Goal: Communication & Community: Answer question/provide support

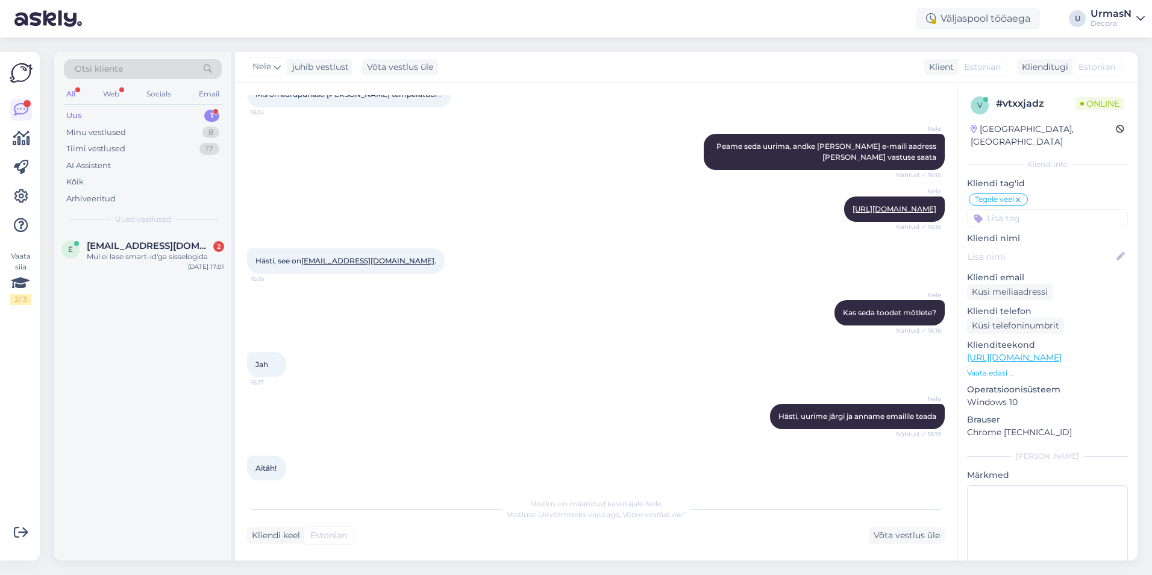
scroll to position [205, 0]
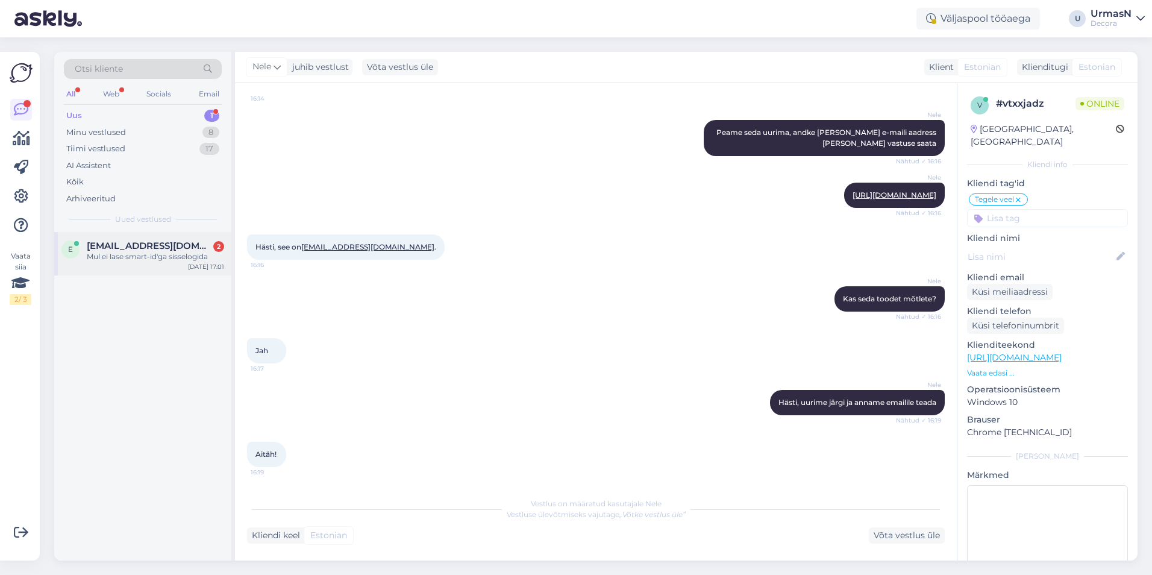
click at [110, 246] on span "[EMAIL_ADDRESS][DOMAIN_NAME]" at bounding box center [149, 245] width 125 height 11
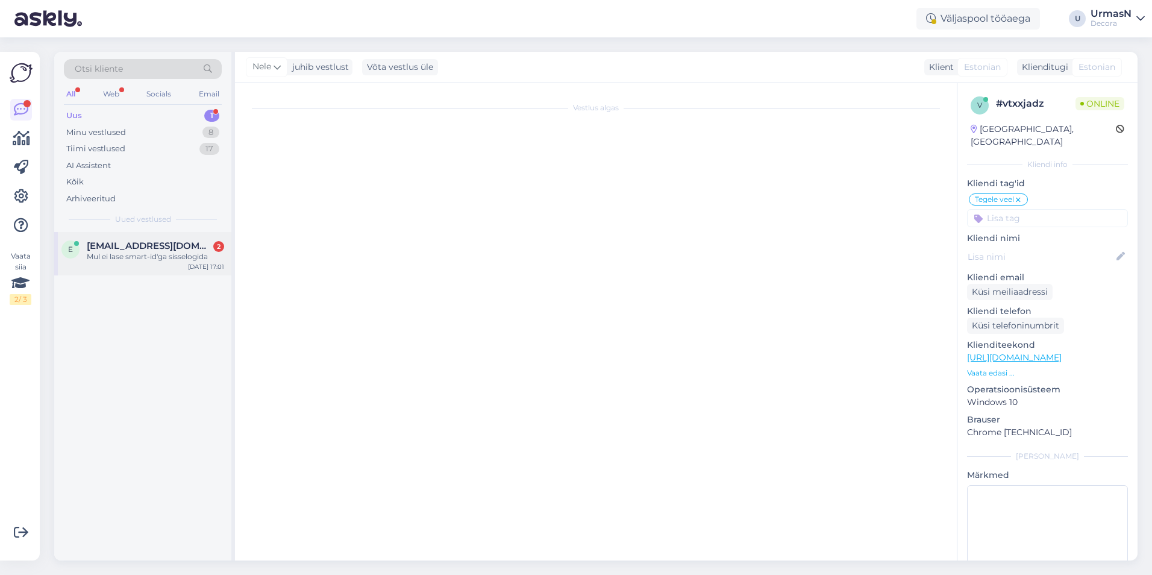
scroll to position [0, 0]
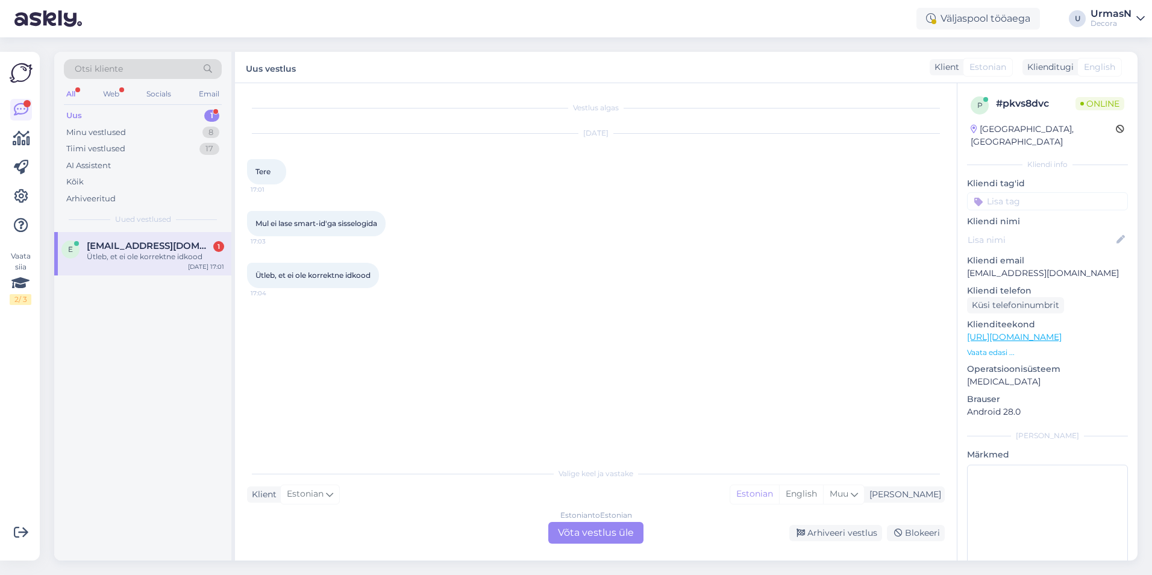
click at [596, 533] on div "Estonian to Estonian Võta vestlus üle" at bounding box center [595, 533] width 95 height 22
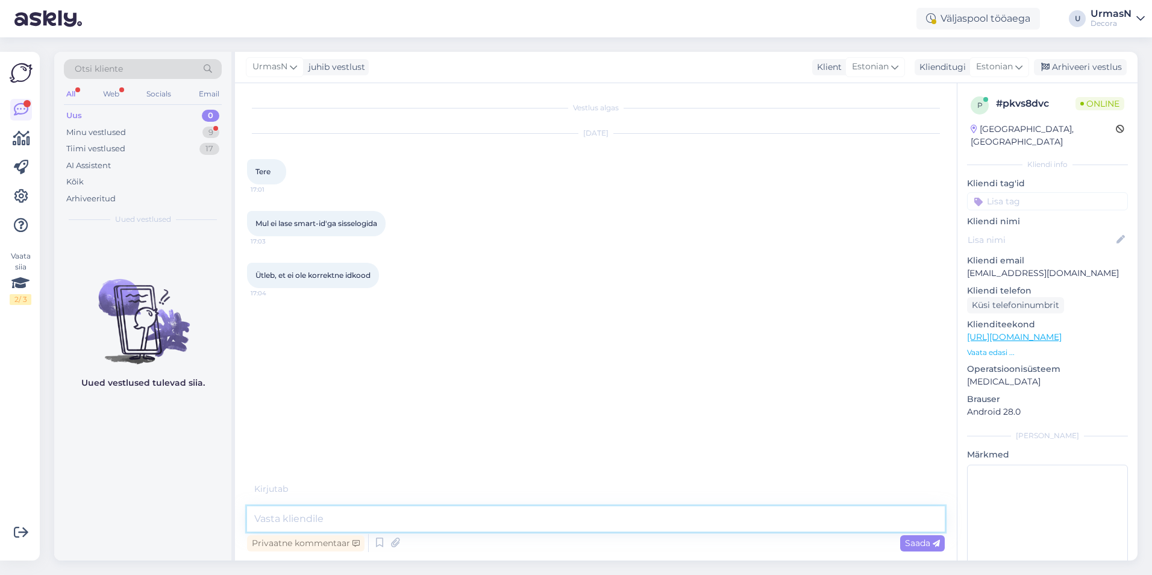
click at [313, 519] on textarea at bounding box center [595, 518] width 697 height 25
type textarea "Tere!"
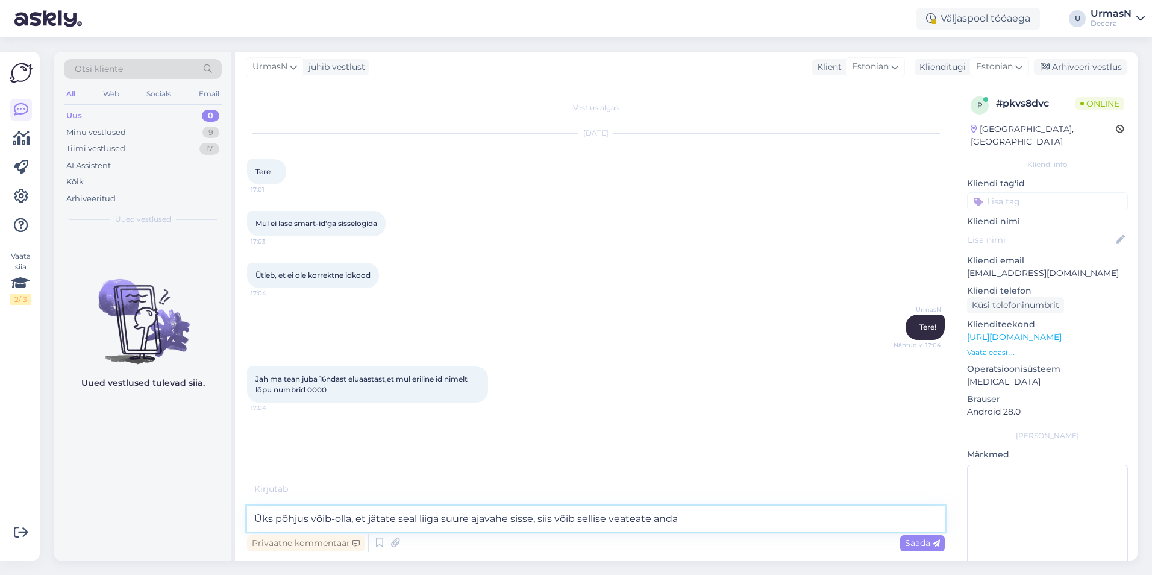
type textarea "Üks põhjus võib-olla, et jätate seal liiga suure ajavahe sisse, siis võib selli…"
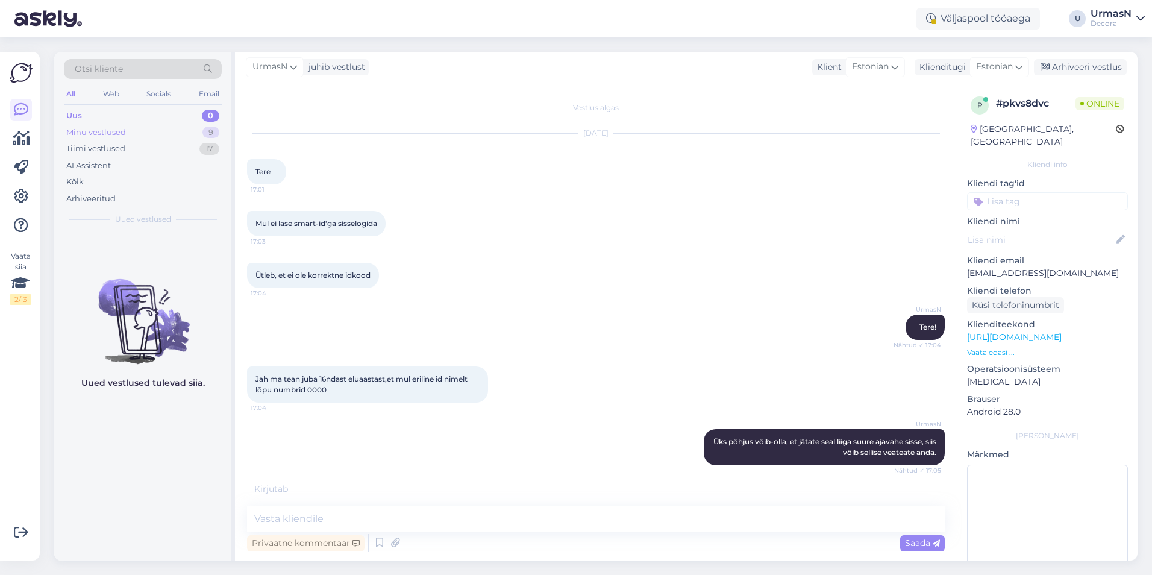
click at [118, 138] on div "Minu vestlused 9" at bounding box center [143, 132] width 158 height 17
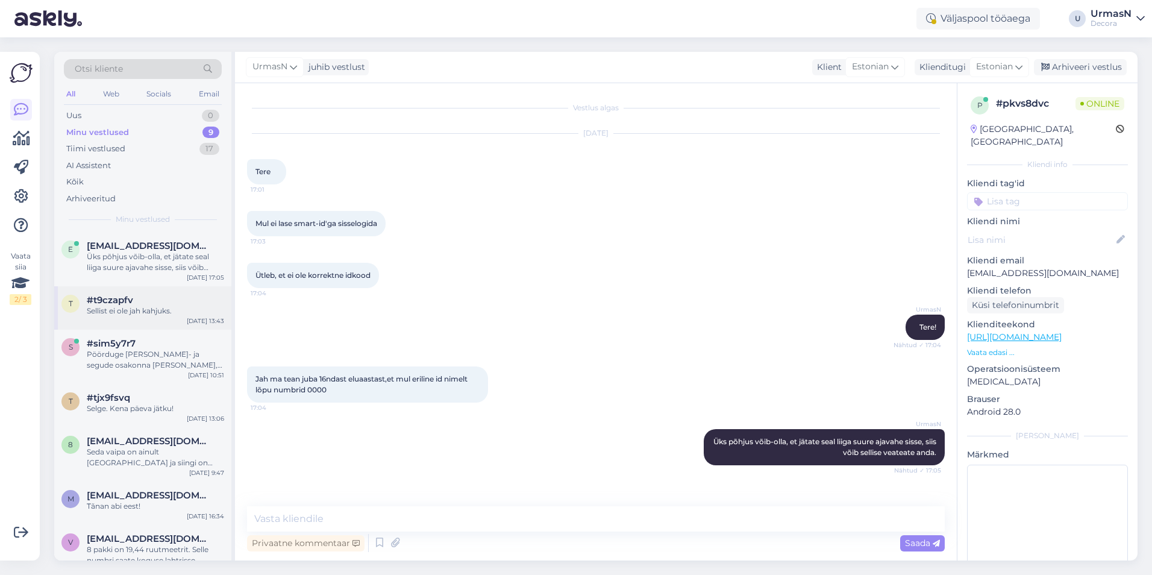
click at [177, 310] on div "Sellist ei ole jah kahjuks." at bounding box center [155, 310] width 137 height 11
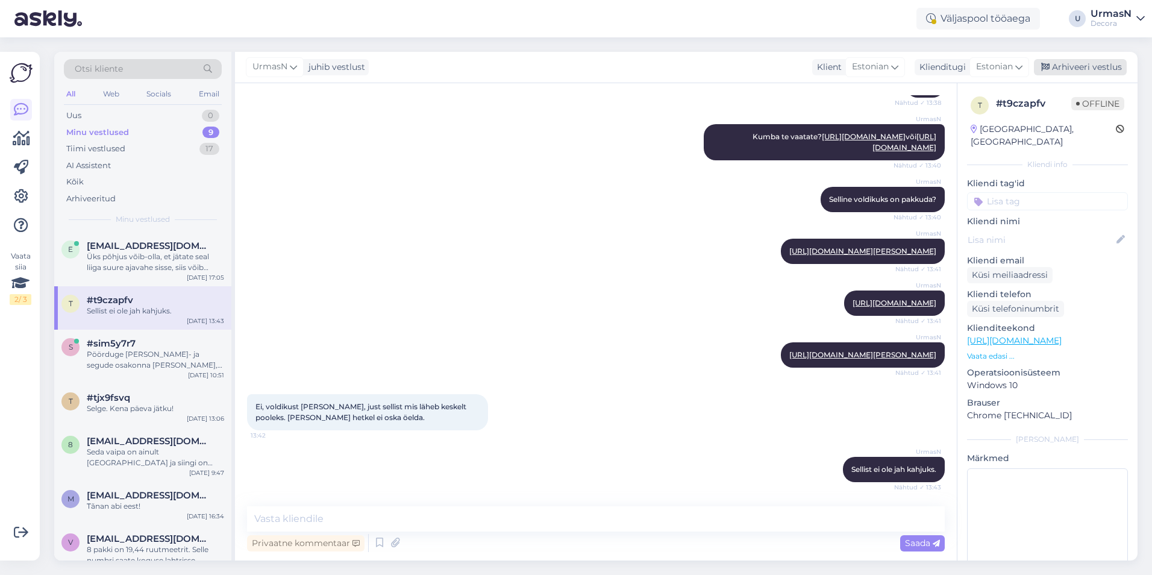
click at [1092, 64] on div "Arhiveeri vestlus" at bounding box center [1079, 67] width 93 height 16
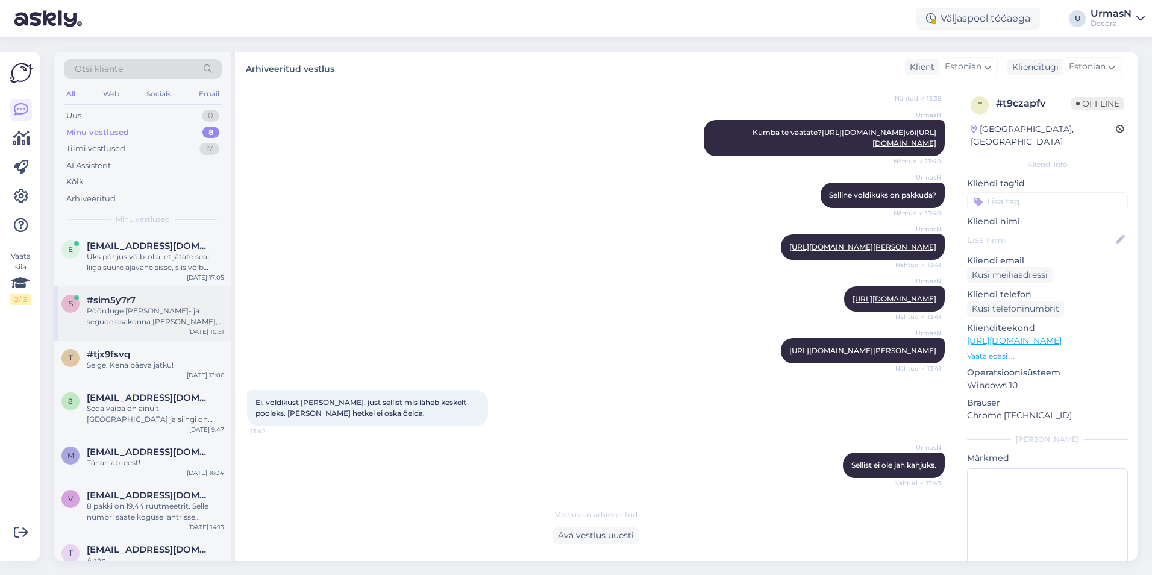
click at [144, 319] on div "Pöörduge [PERSON_NAME]- ja segude osakonna [PERSON_NAME], telefon: [PHONE_NUMBE…" at bounding box center [155, 316] width 137 height 22
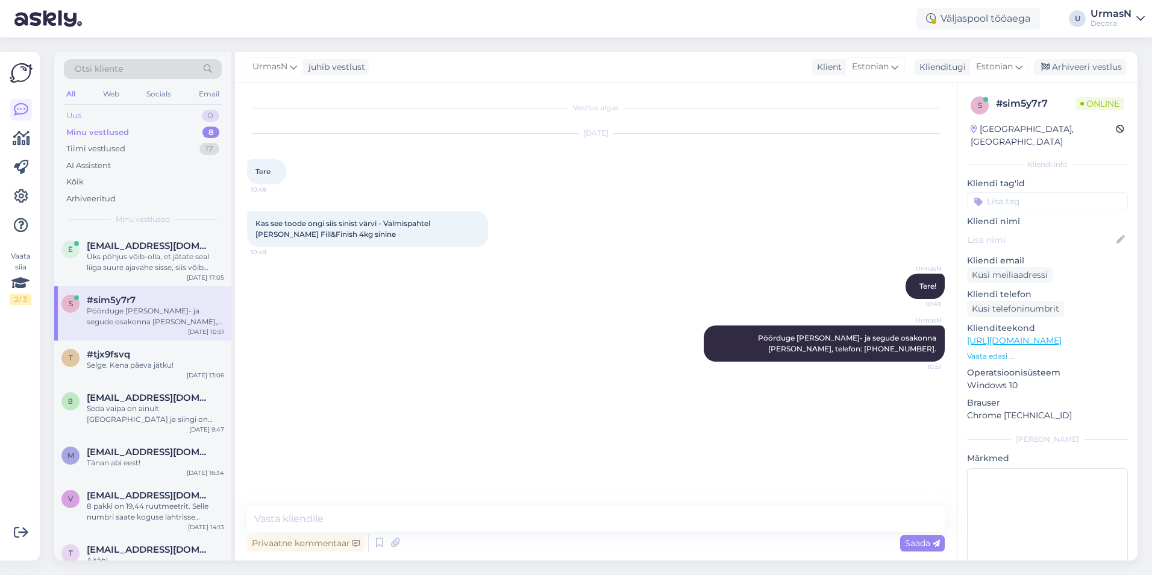
click at [98, 110] on div "Uus 0" at bounding box center [143, 115] width 158 height 17
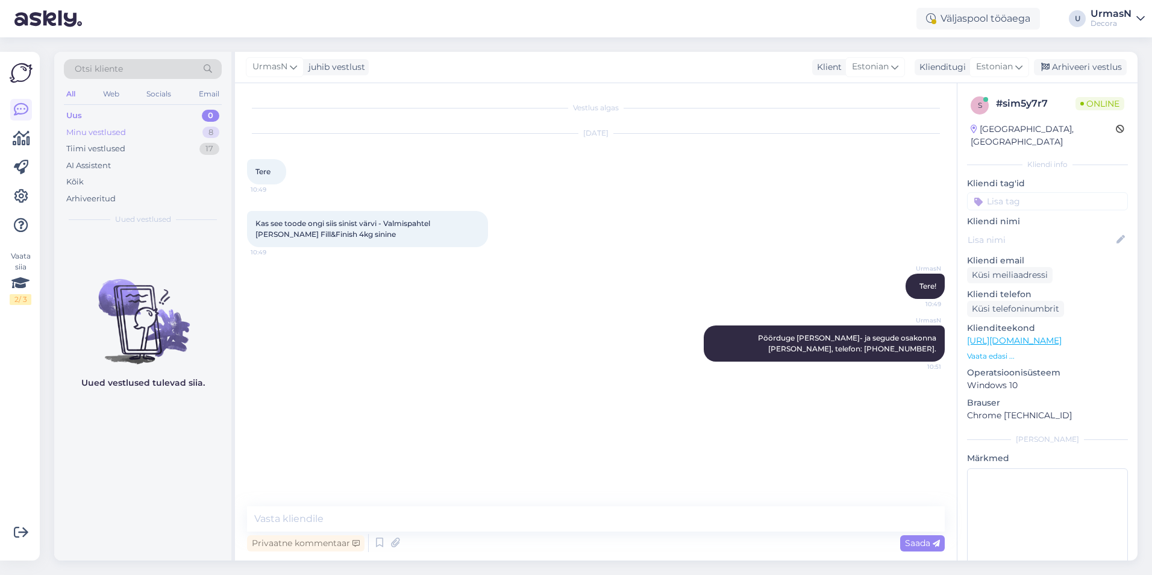
click at [111, 133] on div "Minu vestlused" at bounding box center [96, 132] width 60 height 12
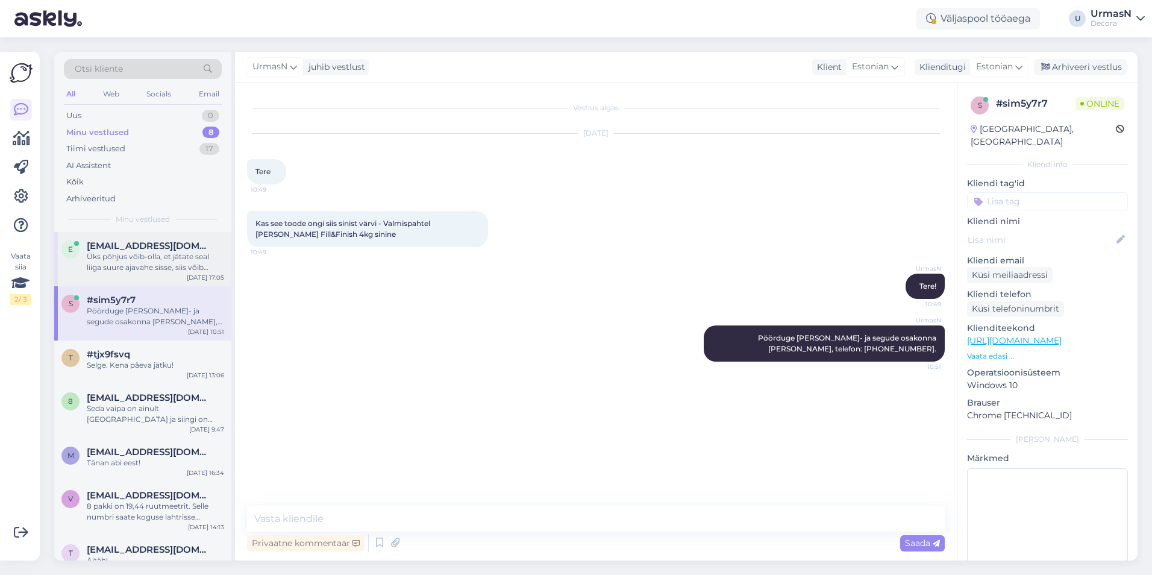
click at [136, 245] on span "[EMAIL_ADDRESS][DOMAIN_NAME]" at bounding box center [149, 245] width 125 height 11
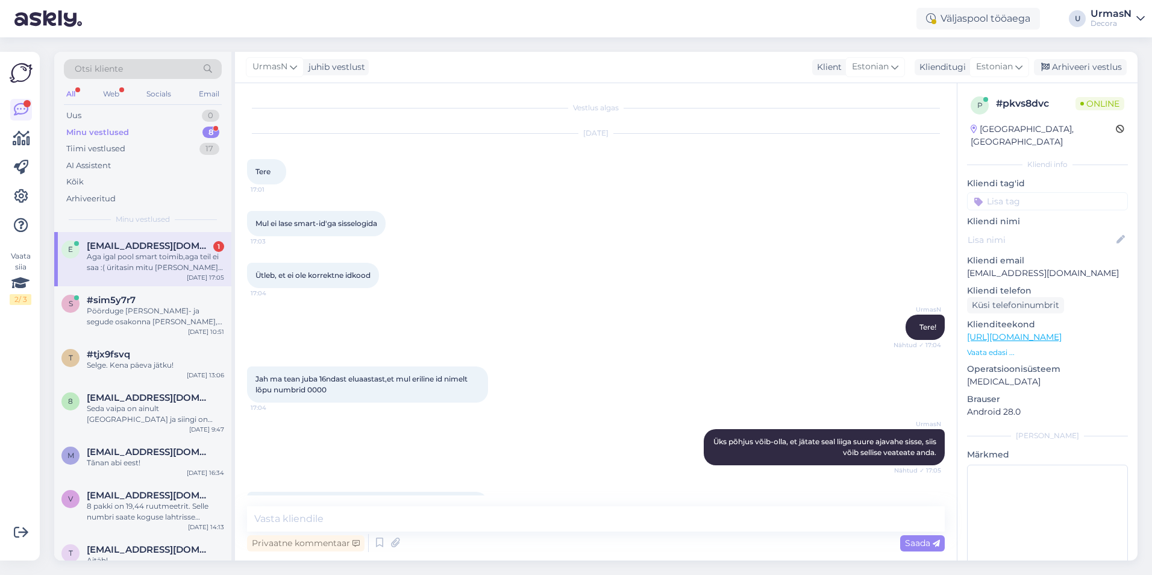
scroll to position [46, 0]
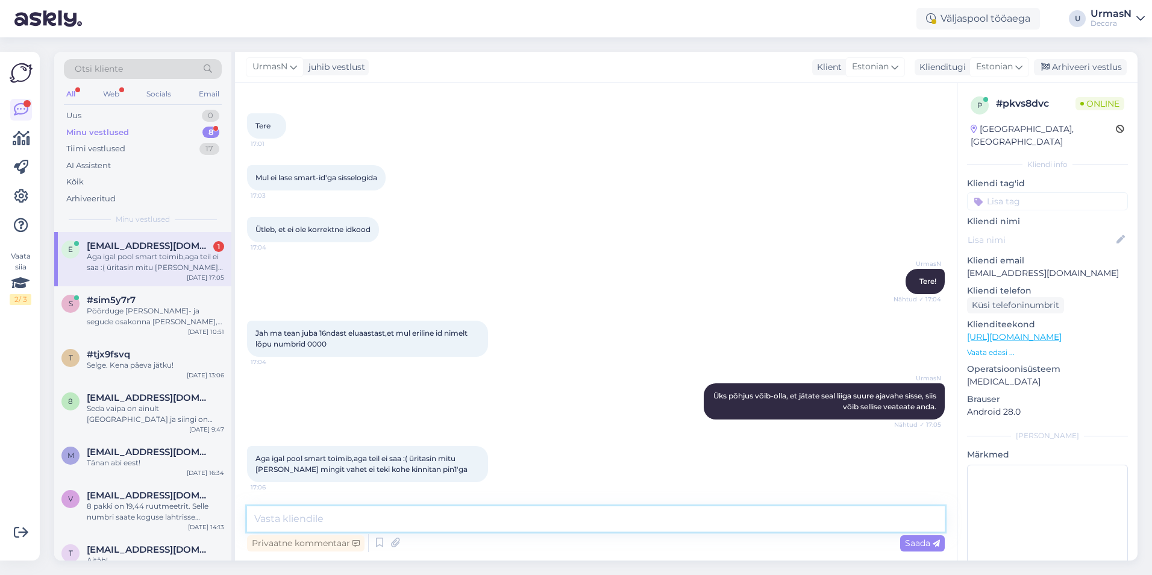
click at [278, 522] on textarea at bounding box center [595, 518] width 697 height 25
type textarea "Kahju kuulda. Enamuse ajast meie lehel ka ikka Smart-Id töötab."
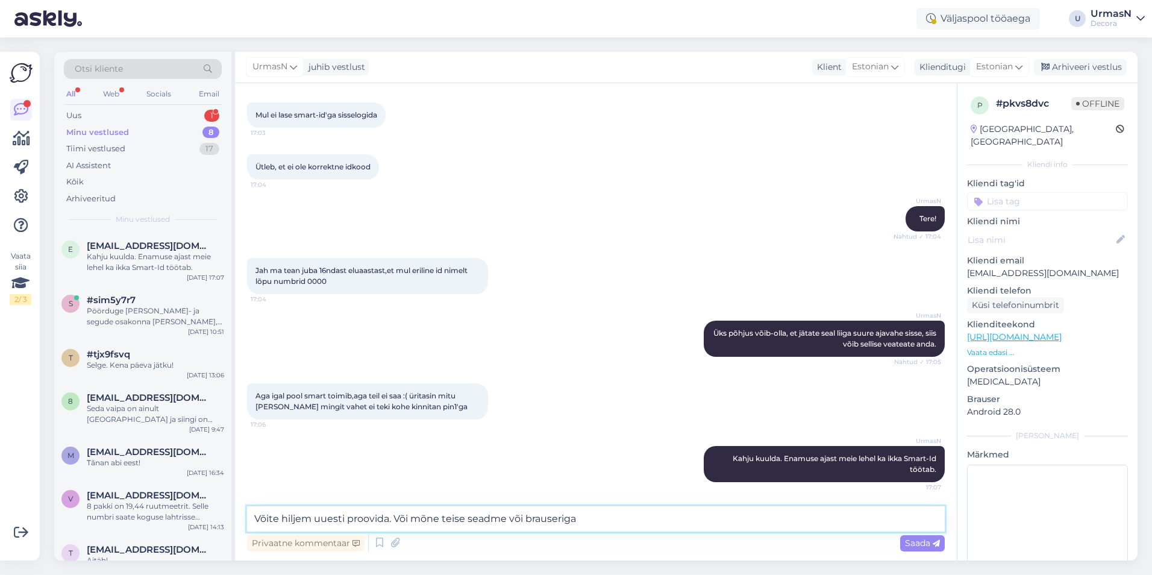
type textarea "Võite hiljem uuesti proovida. Või mõne teise seadme või brauseriga."
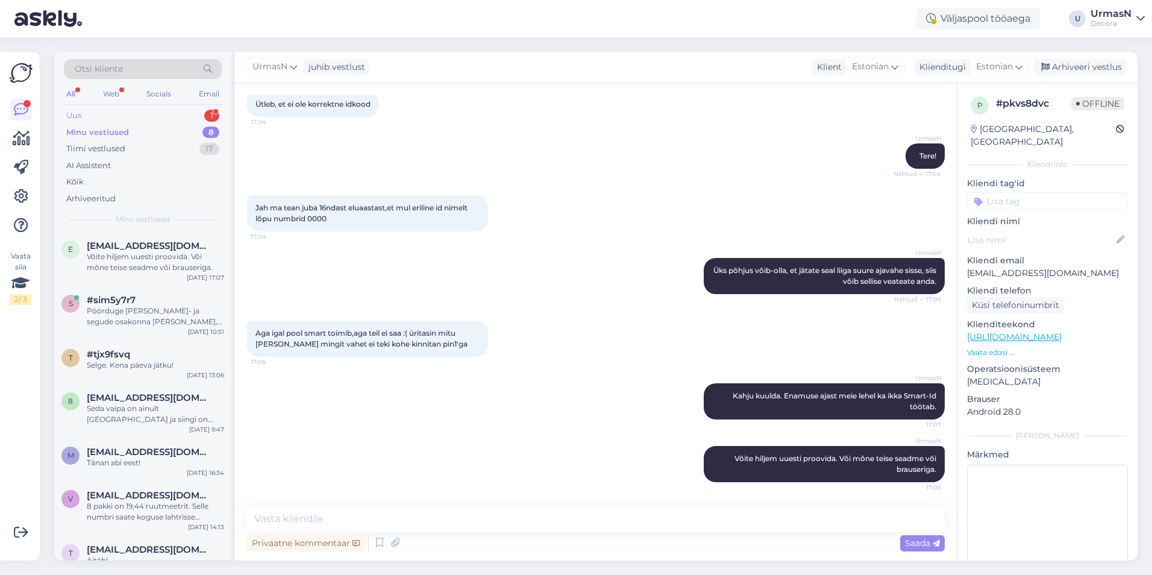
click at [102, 114] on div "Uus 1" at bounding box center [143, 115] width 158 height 17
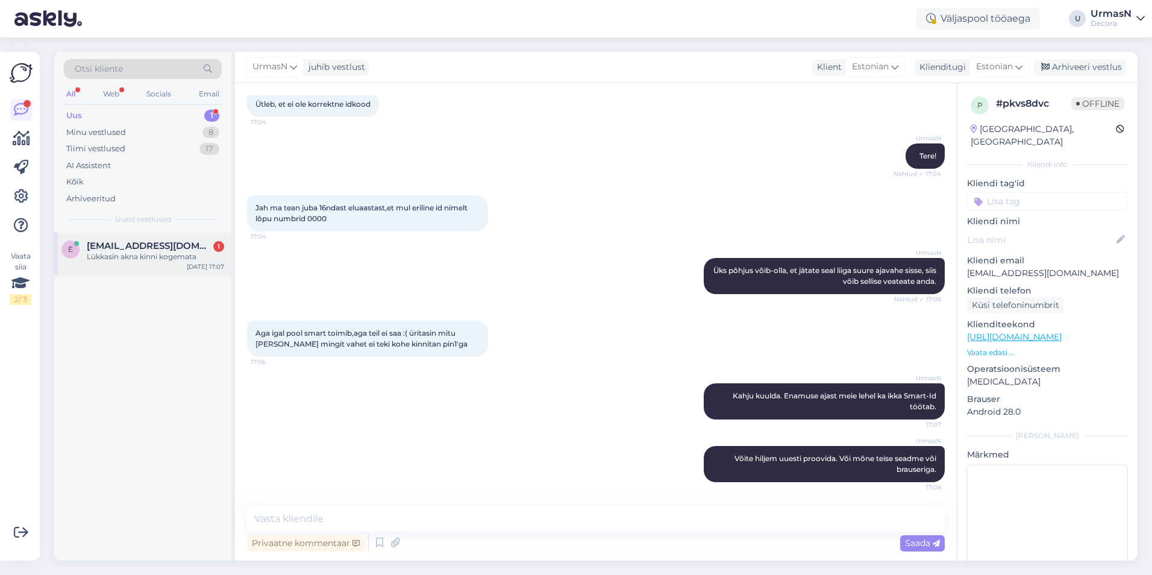
click at [149, 248] on span "[EMAIL_ADDRESS][DOMAIN_NAME]" at bounding box center [149, 245] width 125 height 11
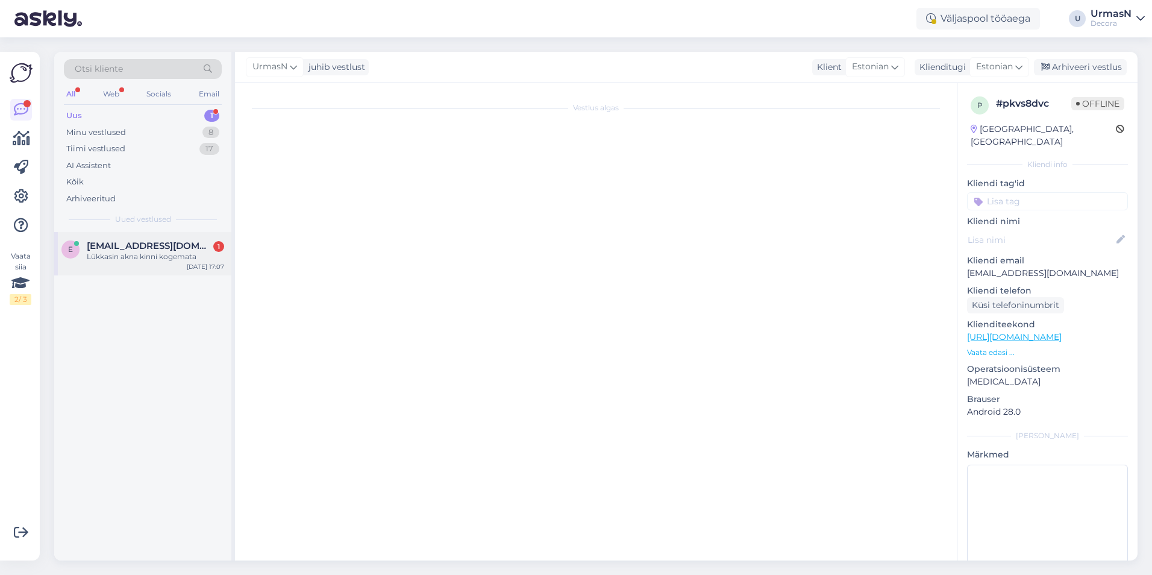
scroll to position [0, 0]
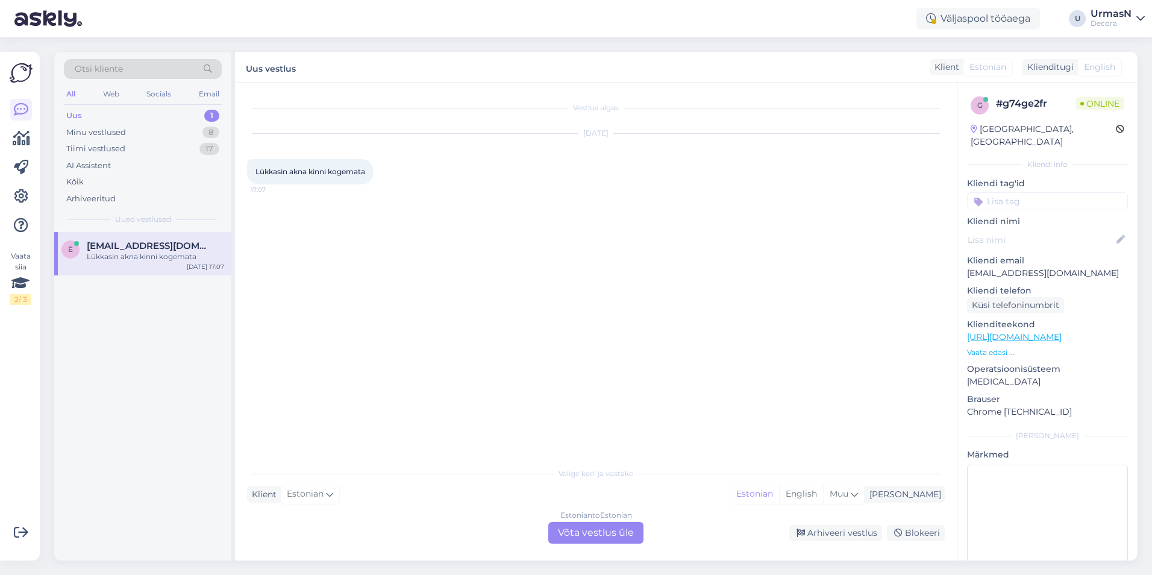
click at [593, 531] on div "Estonian to Estonian Võta vestlus üle" at bounding box center [595, 533] width 95 height 22
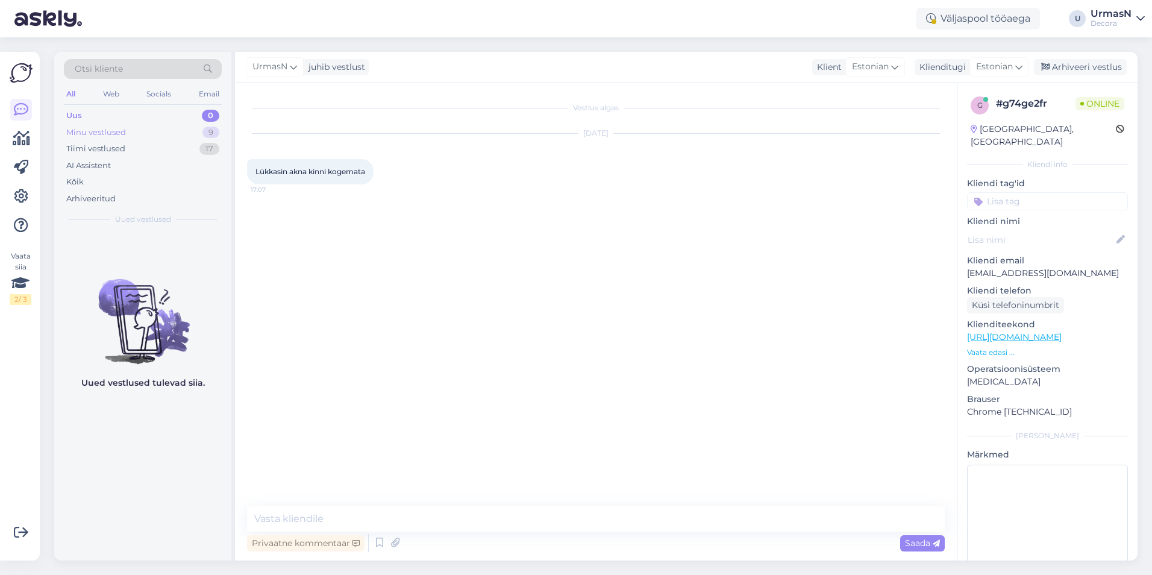
click at [93, 130] on div "Minu vestlused" at bounding box center [96, 132] width 60 height 12
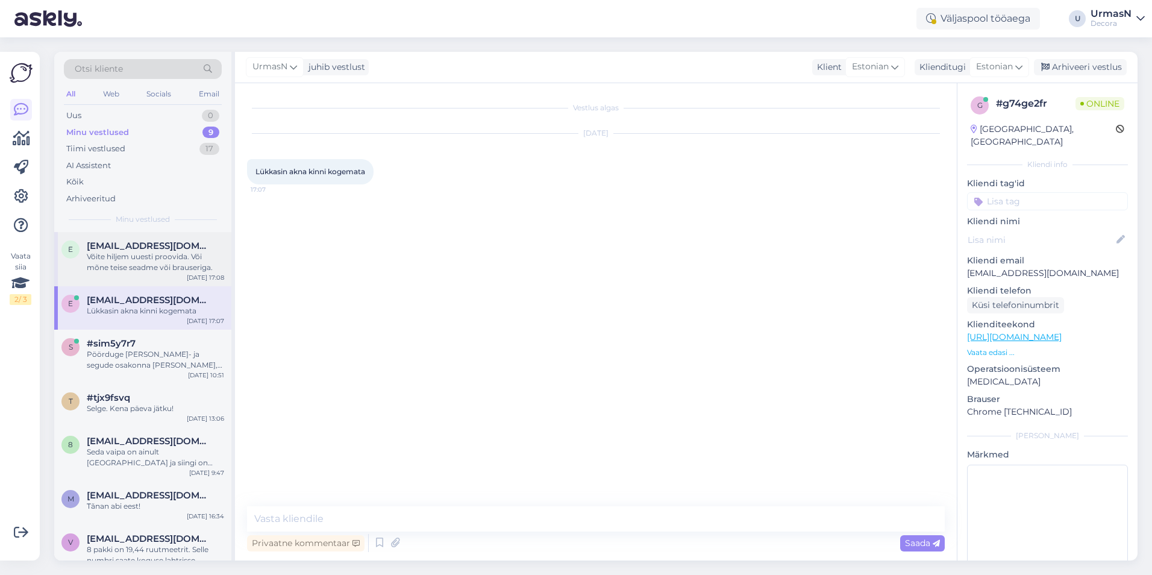
click at [140, 247] on span "[EMAIL_ADDRESS][DOMAIN_NAME]" at bounding box center [149, 245] width 125 height 11
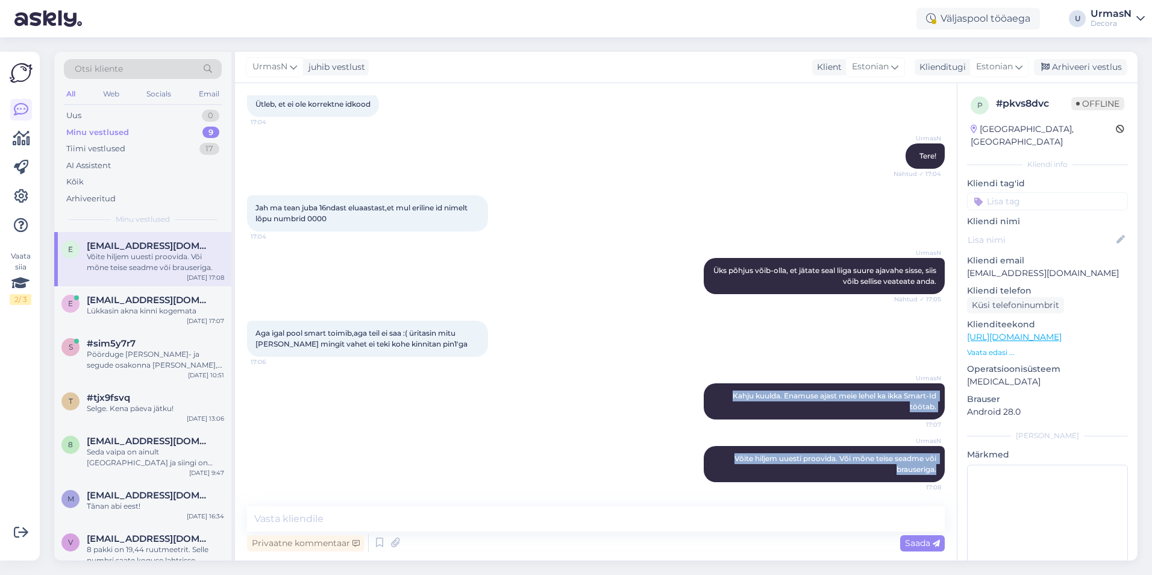
drag, startPoint x: 717, startPoint y: 394, endPoint x: 943, endPoint y: 485, distance: 243.2
click at [943, 485] on div "Vestlus algas [DATE] Tere 17:01 Mul ei lase smart-id'ga sisselogida 17:03 Ütleb…" at bounding box center [601, 295] width 708 height 400
copy div "Kahju kuulda. Enamuse ajast meie lehel ka ikka Smart-Id töötab. 17:07 UrmasN Võ…"
click at [99, 118] on div "Uus 0" at bounding box center [143, 115] width 158 height 17
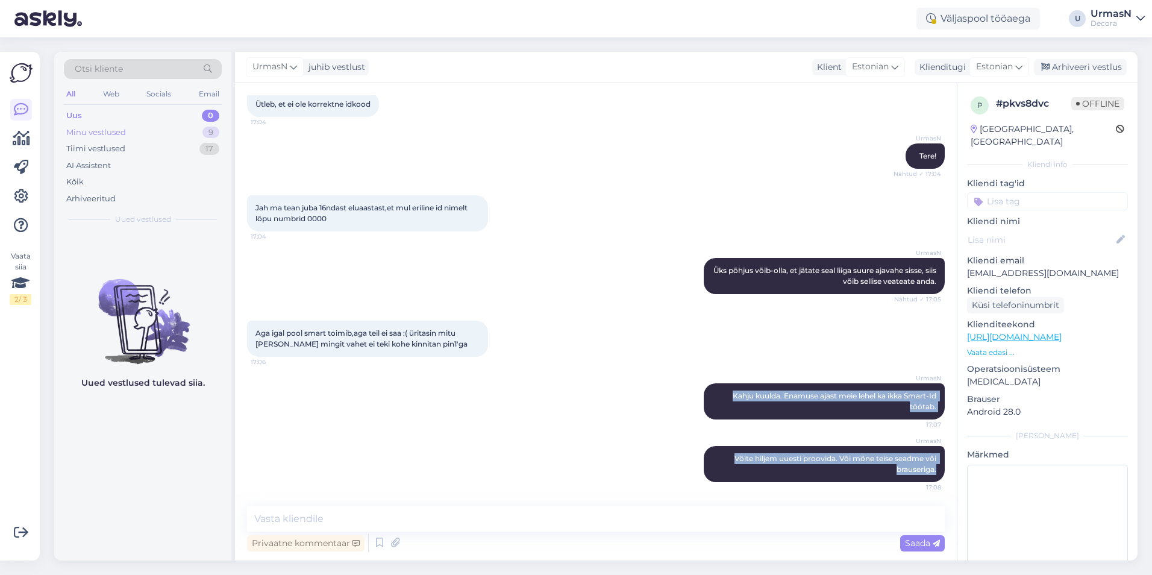
click at [96, 131] on div "Minu vestlused" at bounding box center [96, 132] width 60 height 12
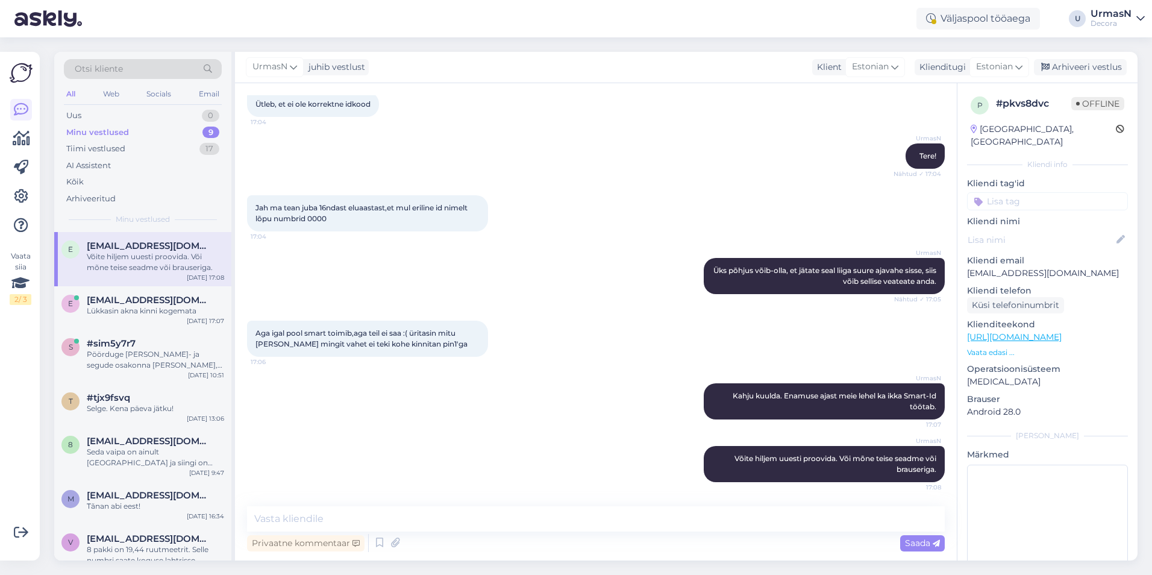
click at [125, 255] on div "Võite hiljem uuesti proovida. Või mõne teise seadme või brauseriga." at bounding box center [155, 262] width 137 height 22
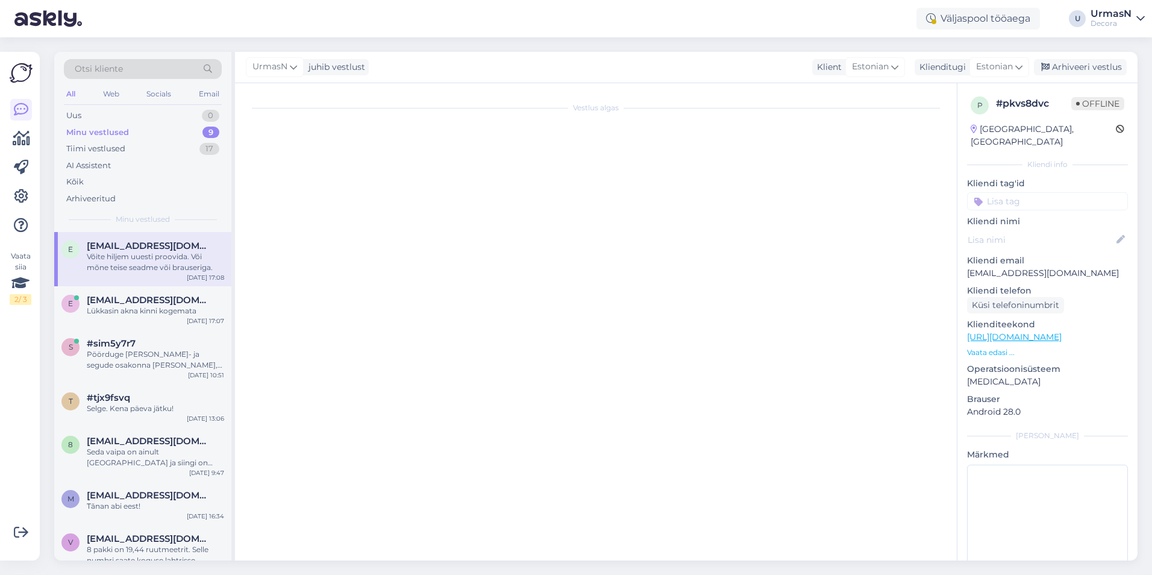
scroll to position [0, 0]
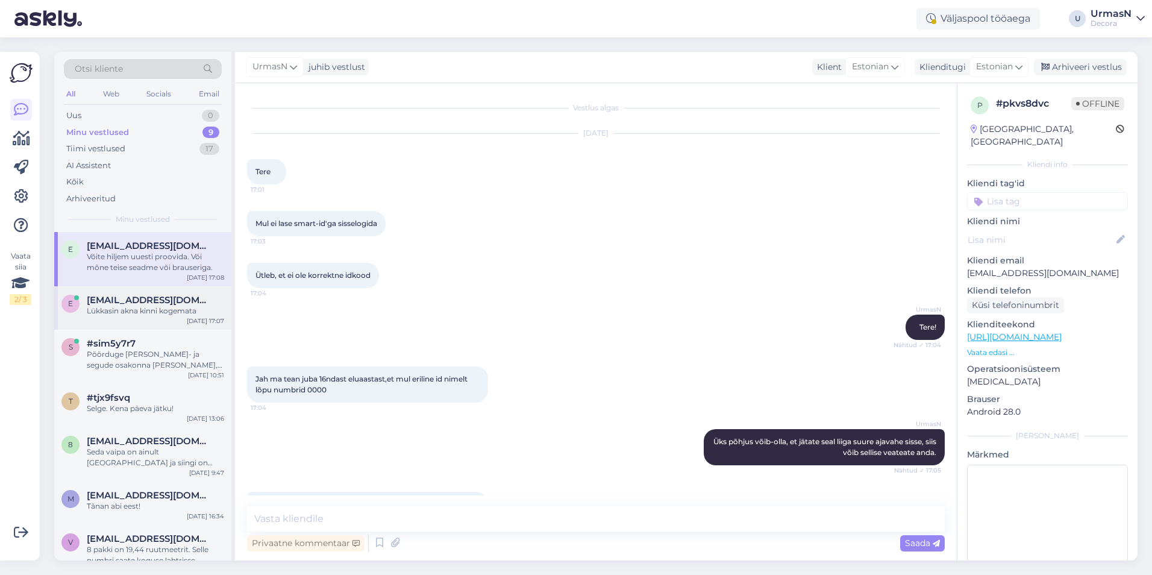
click at [117, 311] on div "Lükkasin akna kinni kogemata" at bounding box center [155, 310] width 137 height 11
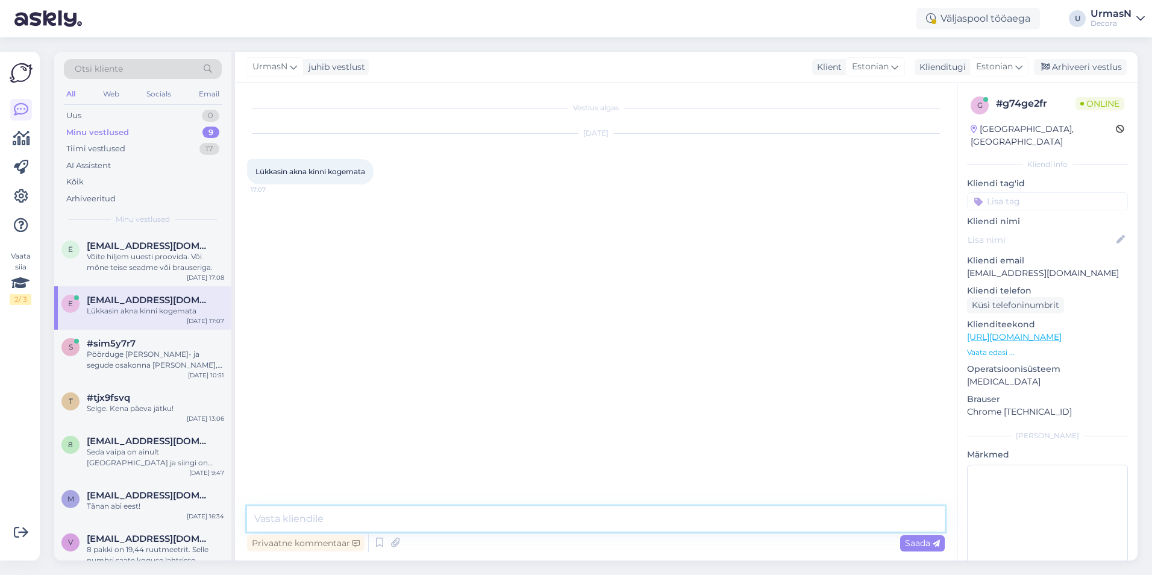
click at [382, 517] on textarea at bounding box center [595, 518] width 697 height 25
paste textarea "Kahju kuulda. Enamuse ajast meie lehel ka ikka Smart-Id töötab. Võite hiljem uu…"
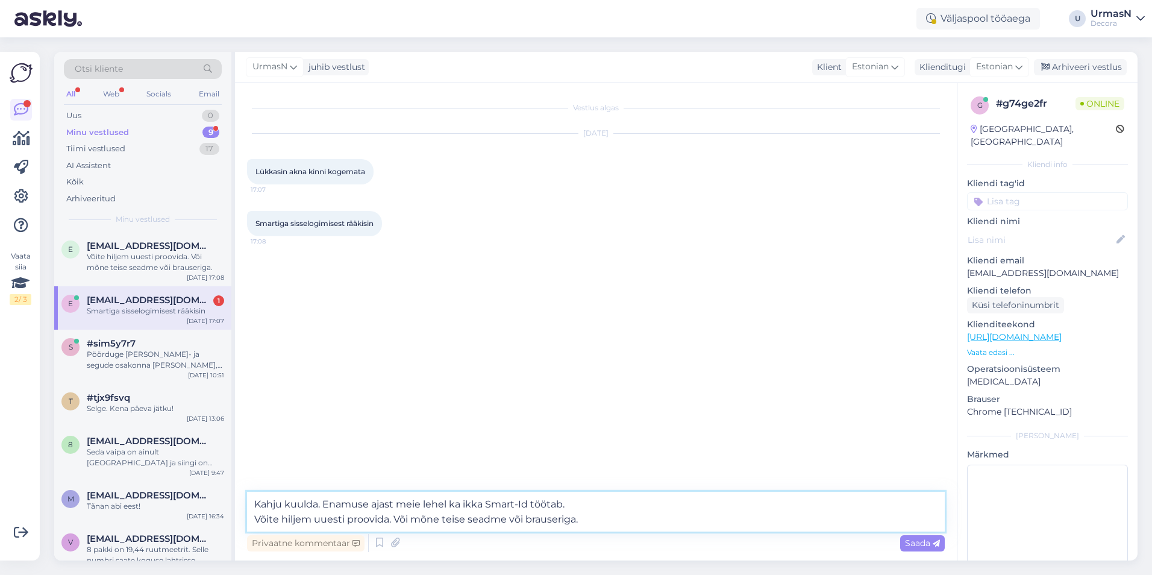
click at [254, 503] on textarea "Kahju kuulda. Enamuse ajast meie lehel ka ikka Smart-Id töötab. Võite hiljem uu…" at bounding box center [595, 511] width 697 height 40
click at [616, 525] on textarea "Vastasin Teile teises aknas. "Kahju kuulda. Enamuse ajast meie lehel ka ikka Sm…" at bounding box center [595, 511] width 697 height 40
type textarea "Vastasin Teile teises aknas. "Kahju kuulda. Enamuse ajast meie lehel ka ikka Sm…"
click at [926, 541] on span "Saada" at bounding box center [922, 542] width 35 height 11
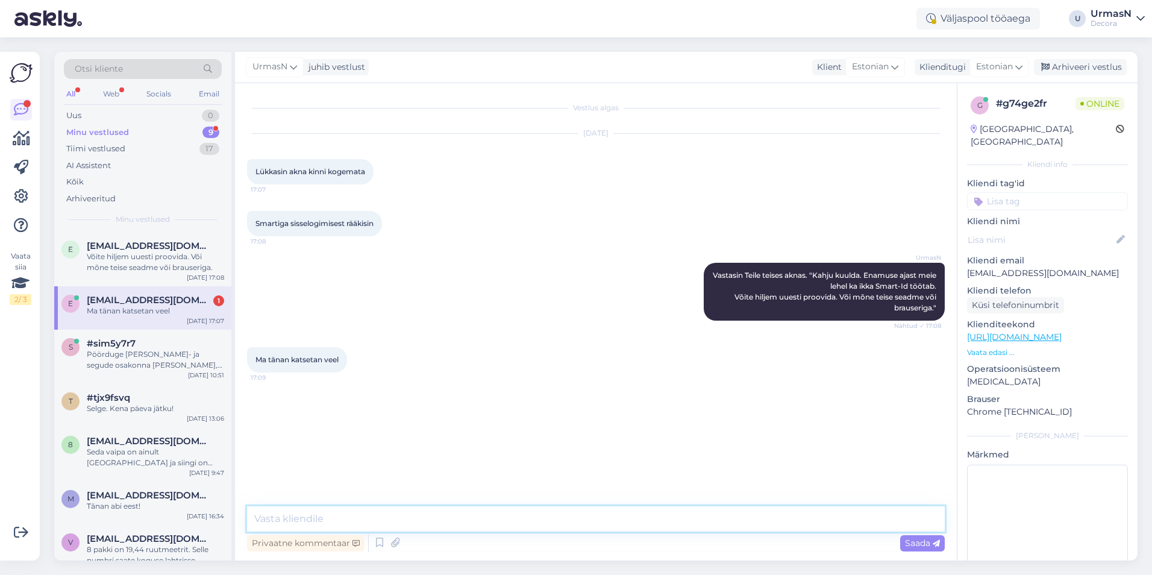
click at [289, 518] on textarea at bounding box center [595, 518] width 697 height 25
click at [275, 523] on textarea at bounding box center [595, 518] width 697 height 25
type textarea "Loodan, et toimib. Enamasti on neist lahendustest abi olnud."
